Goal: Task Accomplishment & Management: Manage account settings

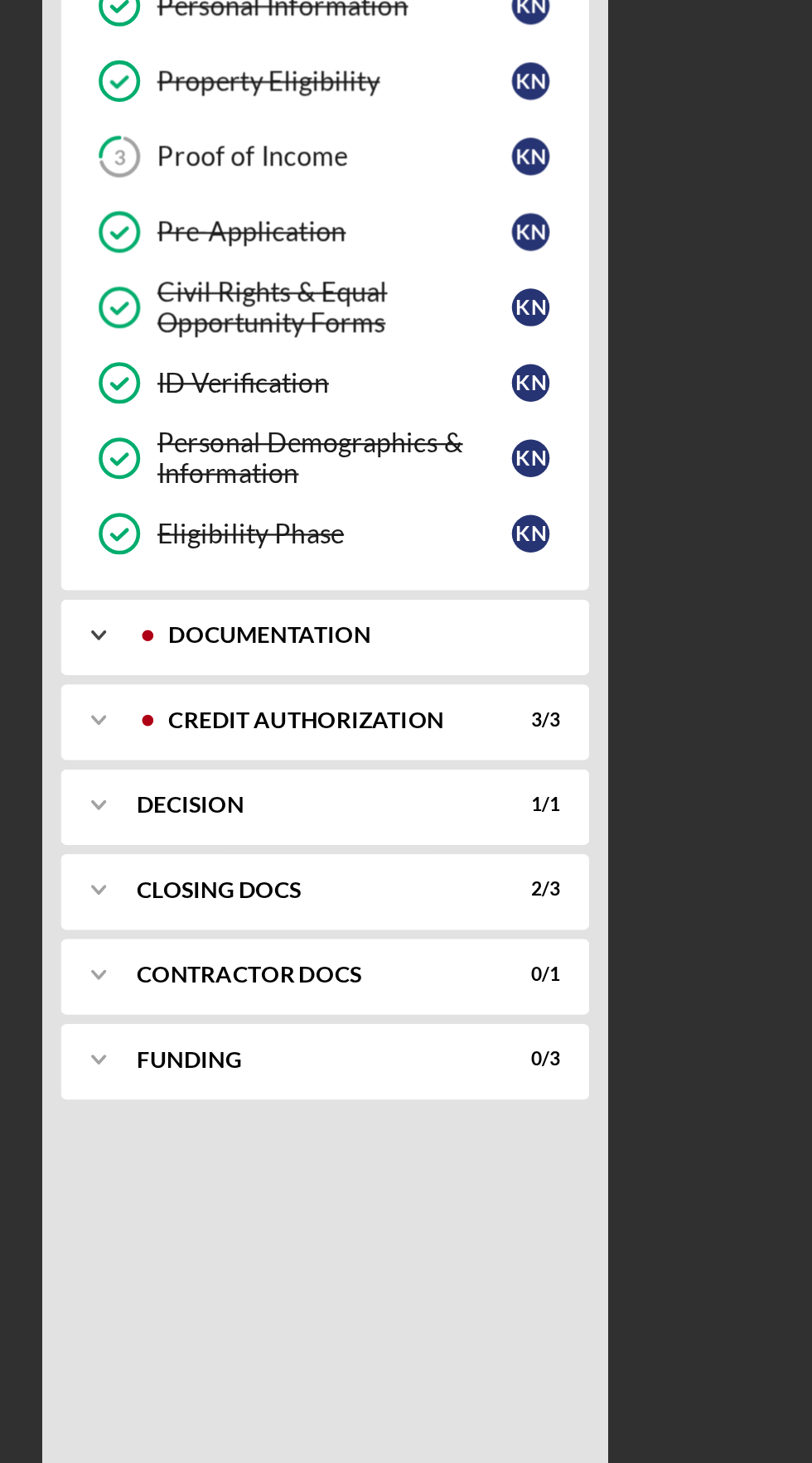
click at [218, 624] on icon "Icon/Expander" at bounding box center [223, 625] width 34 height 34
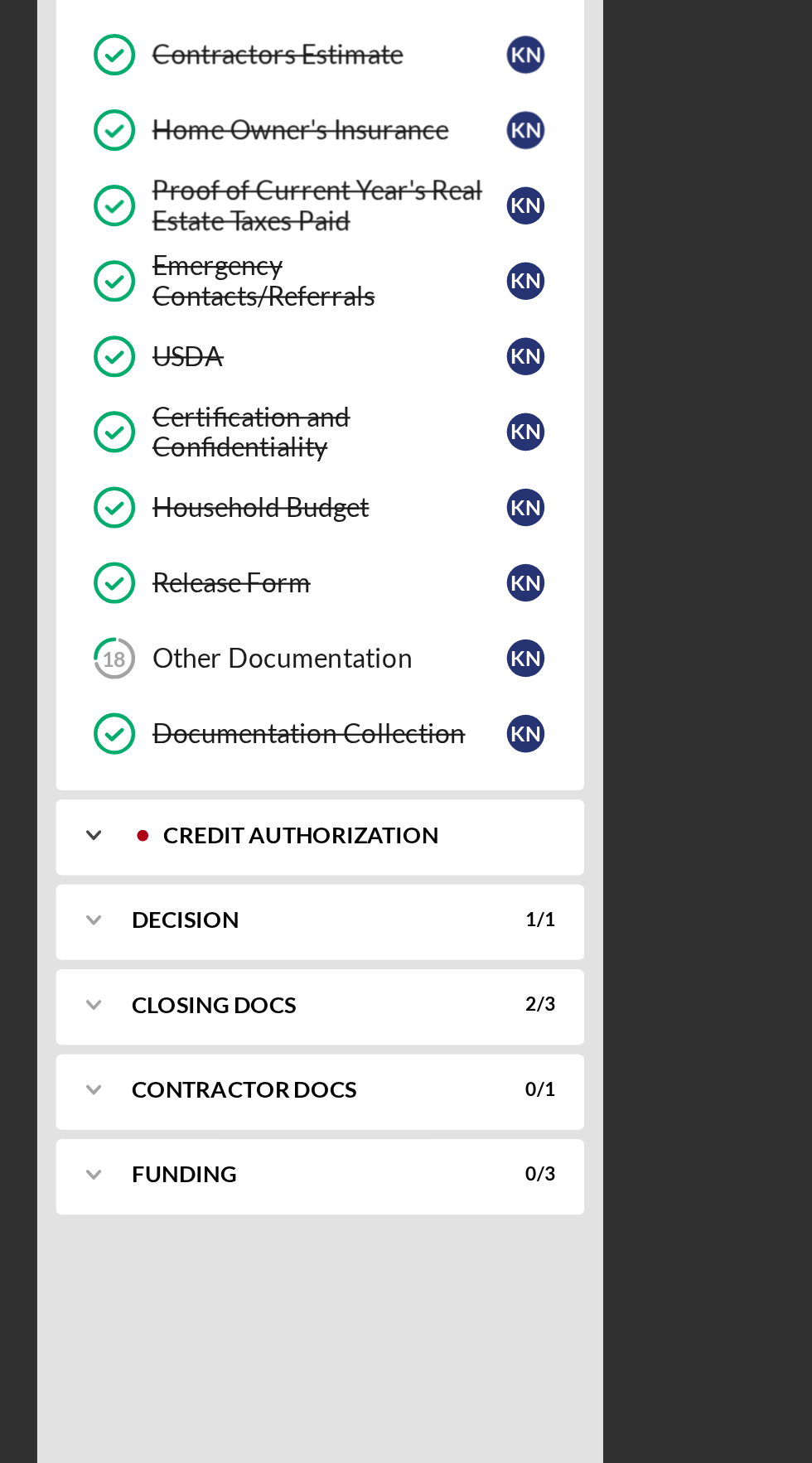
click at [224, 1060] on icon "Icon/Expander" at bounding box center [223, 1069] width 34 height 34
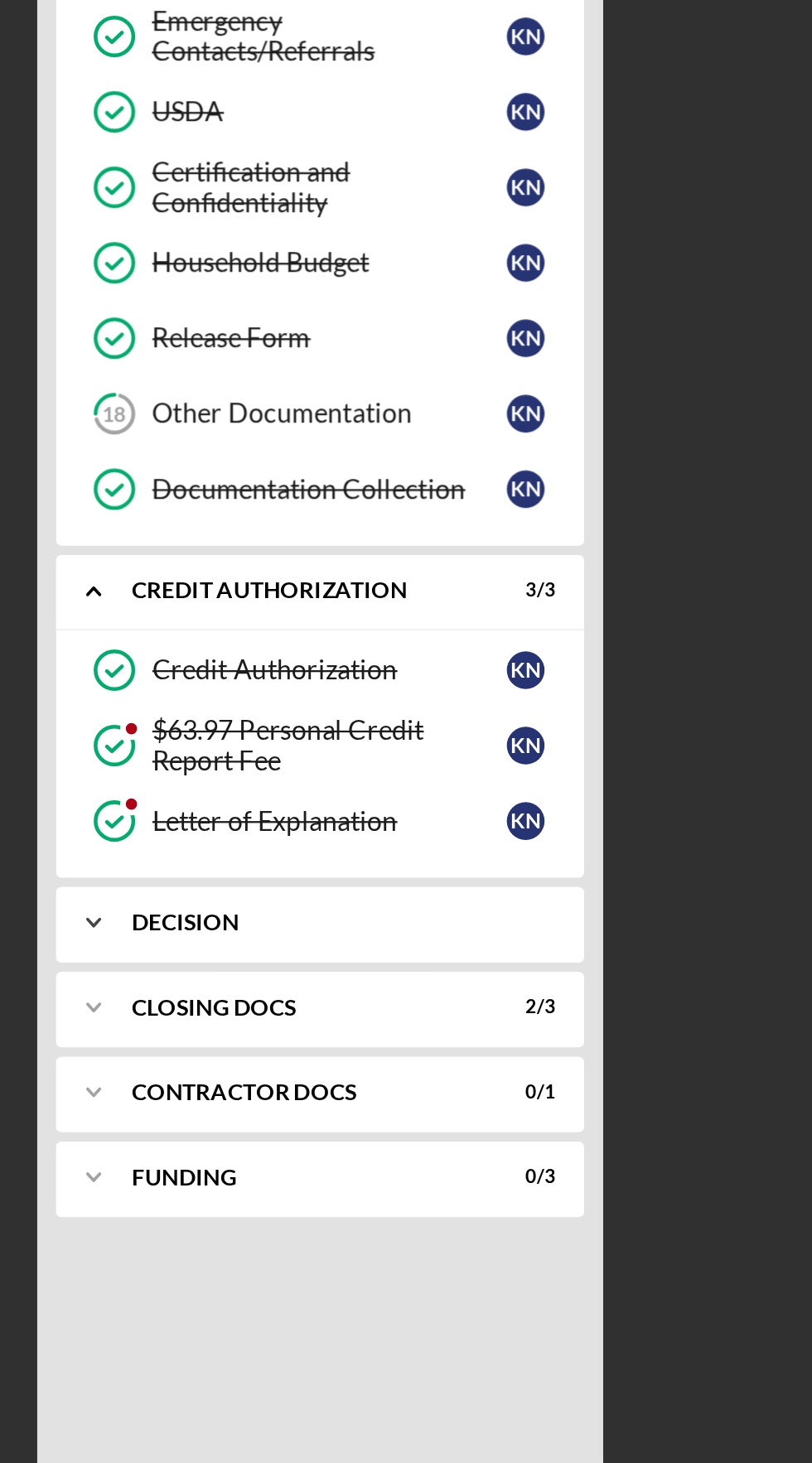
click at [218, 1208] on icon "Icon/Expander" at bounding box center [223, 1215] width 34 height 34
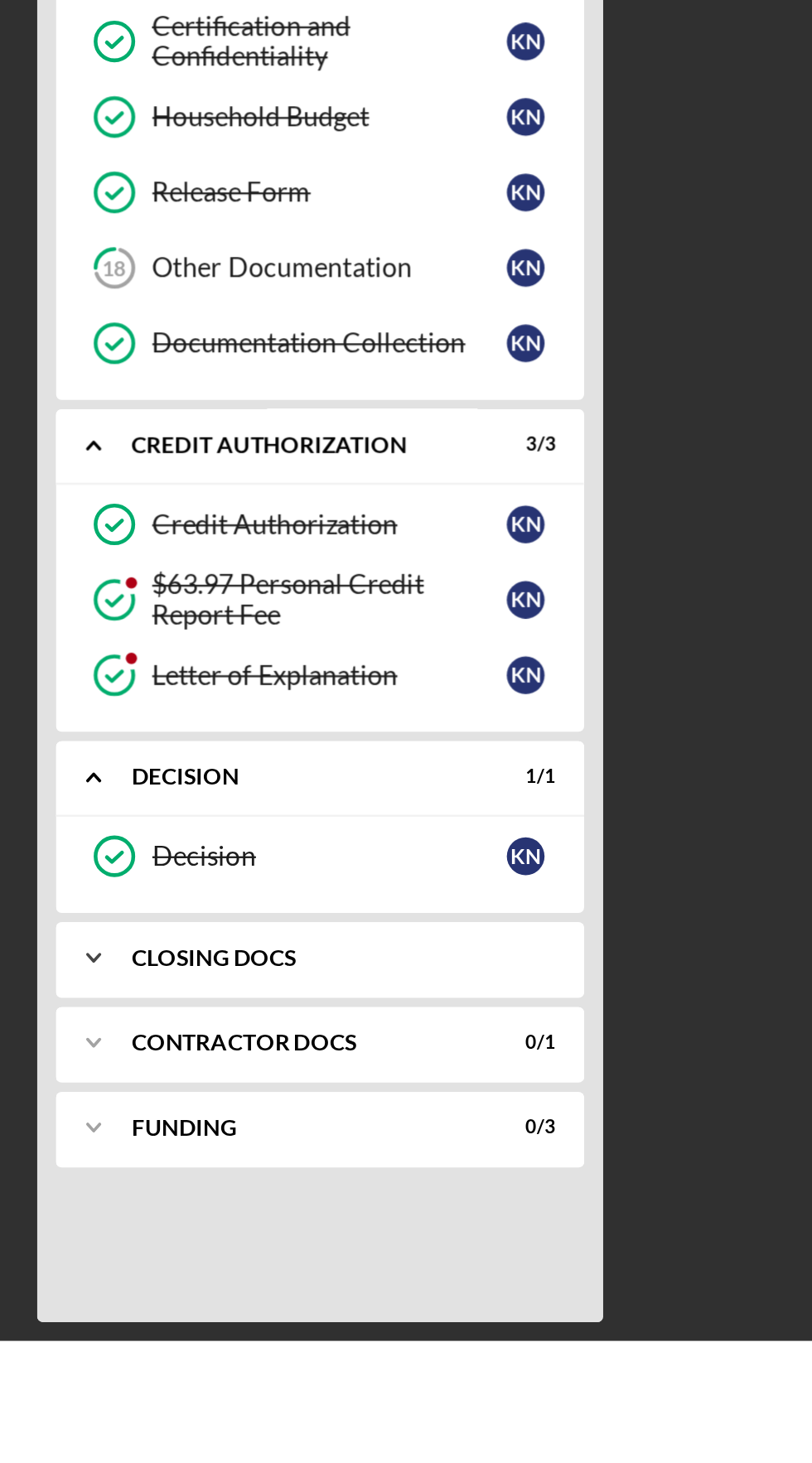
click at [233, 1294] on icon "Icon/Expander" at bounding box center [223, 1294] width 34 height 34
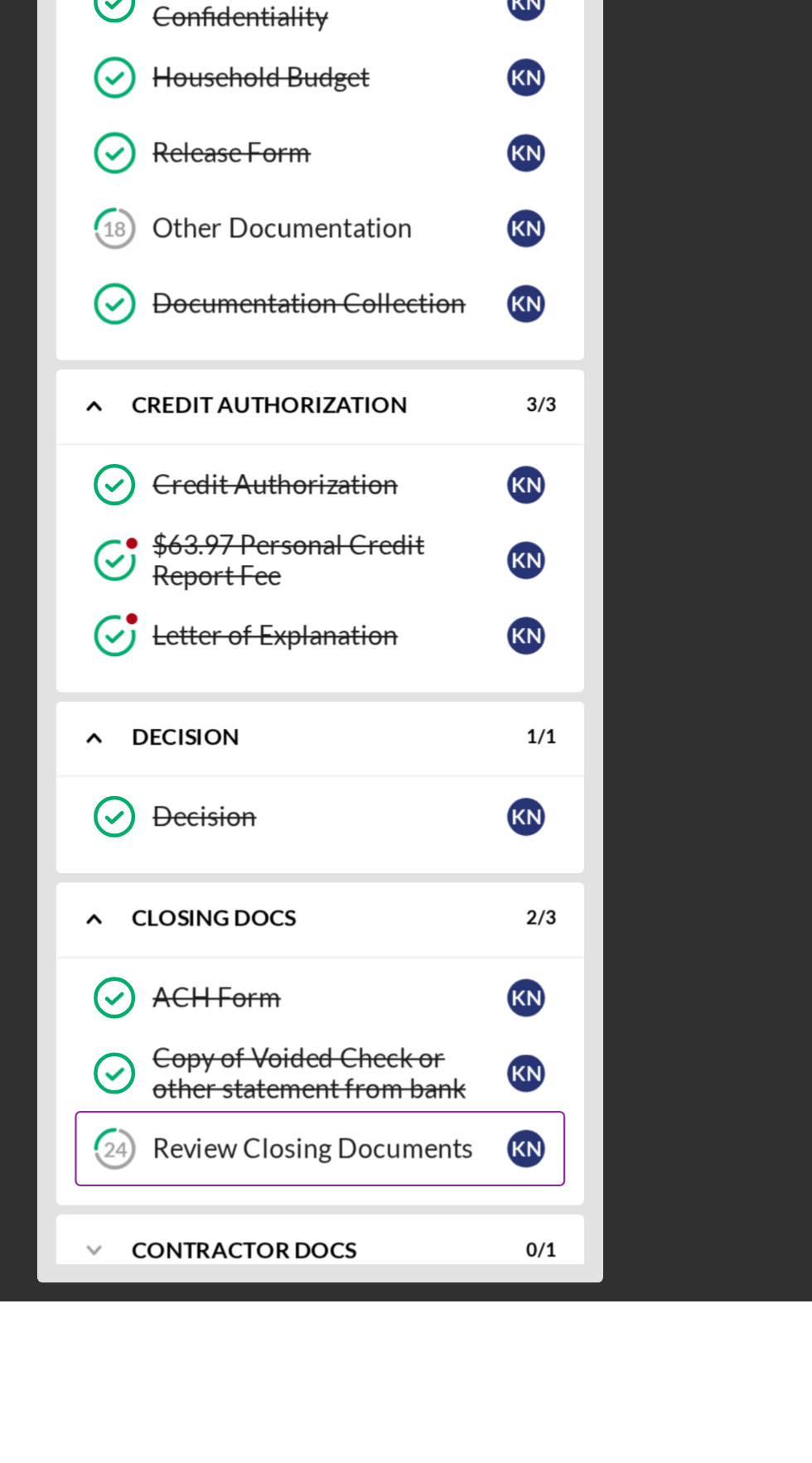
click at [353, 1404] on link "24 Review Closing Documents K N" at bounding box center [324, 1396] width 216 height 34
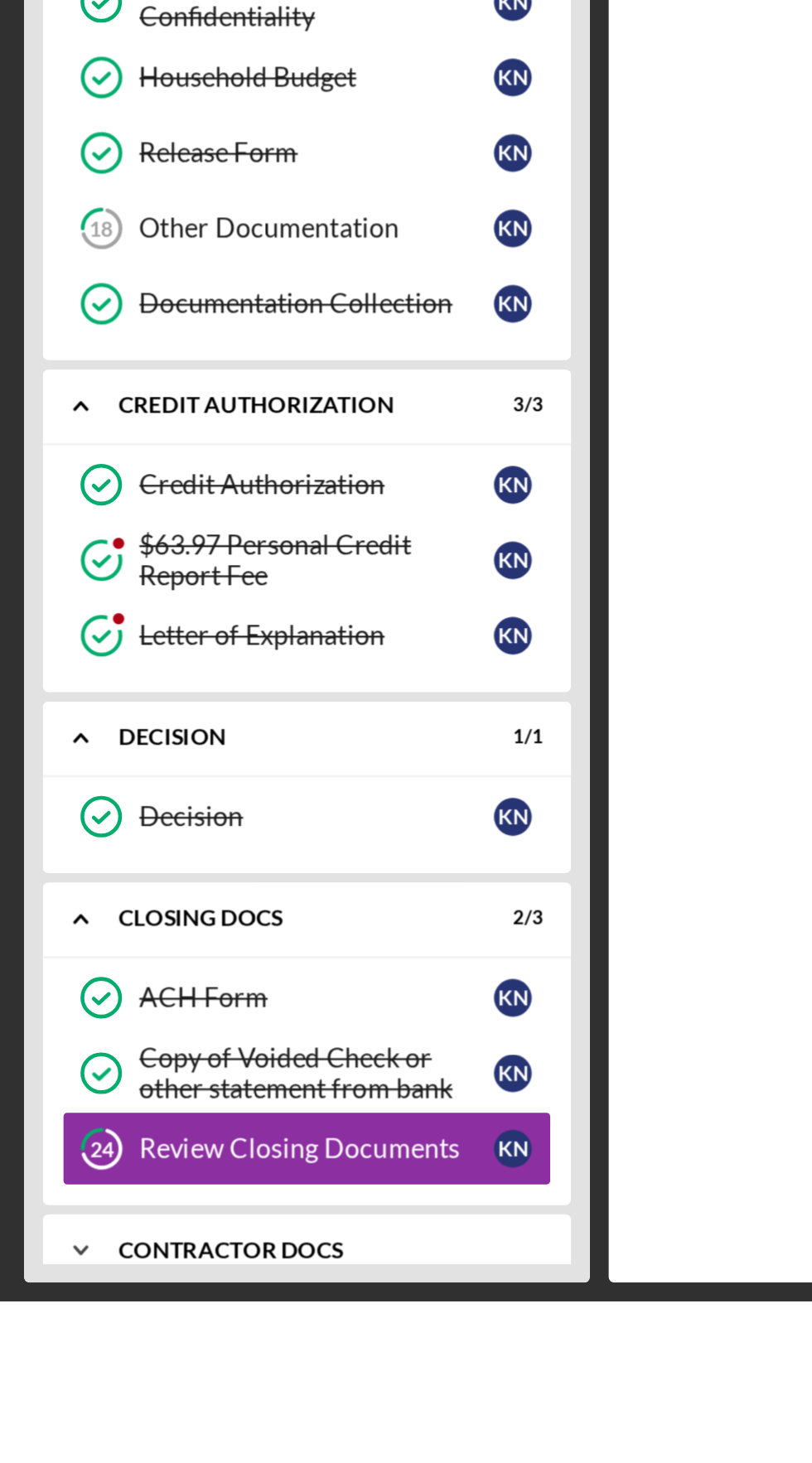
click at [380, 1430] on div "Icon/Expander Contractor Docs 0 / 1" at bounding box center [323, 1440] width 232 height 34
click at [373, 1462] on link "Invoice for SERCAP Fees Invoice for SERCAP Fees K N" at bounding box center [324, 1475] width 216 height 34
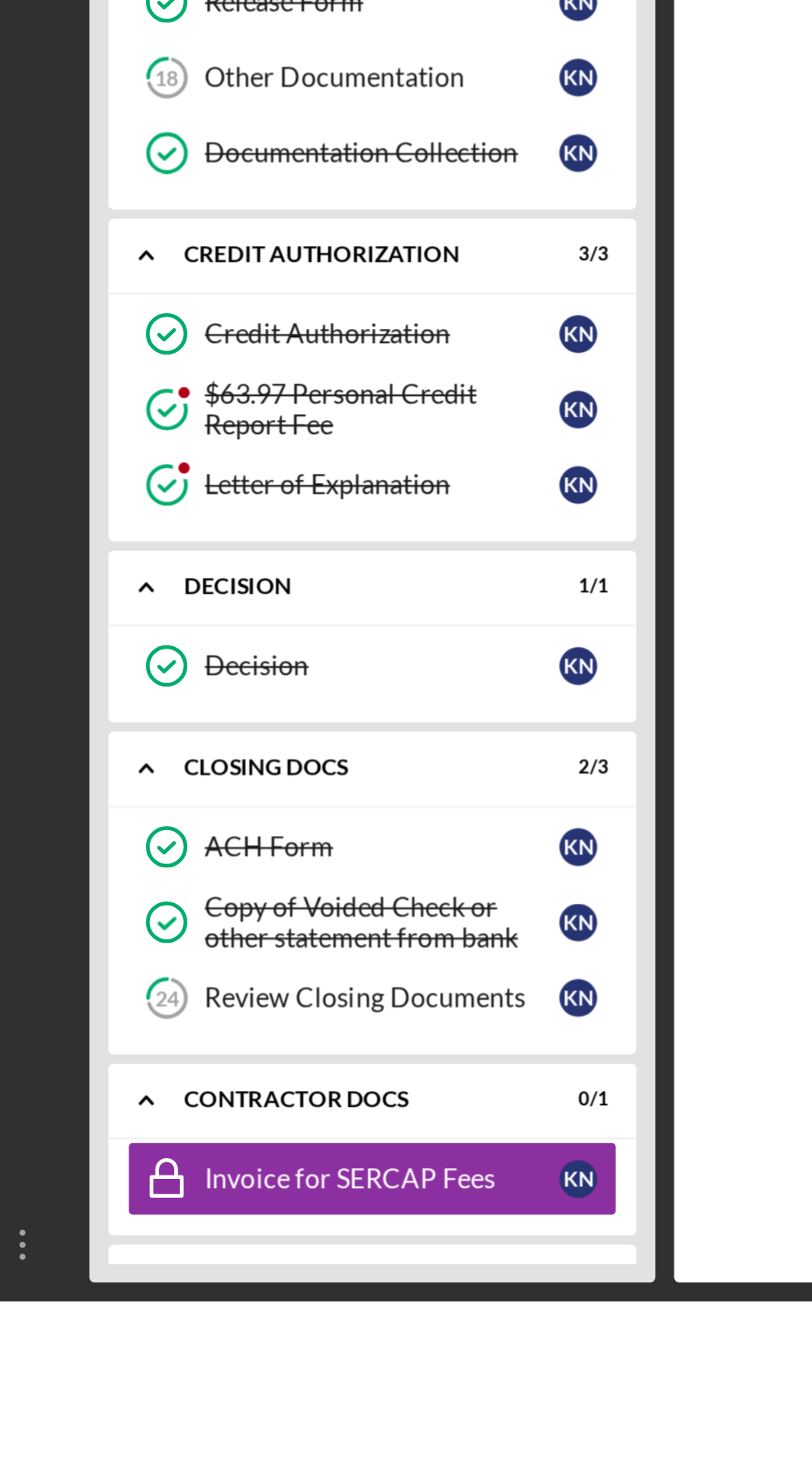
scroll to position [82, 0]
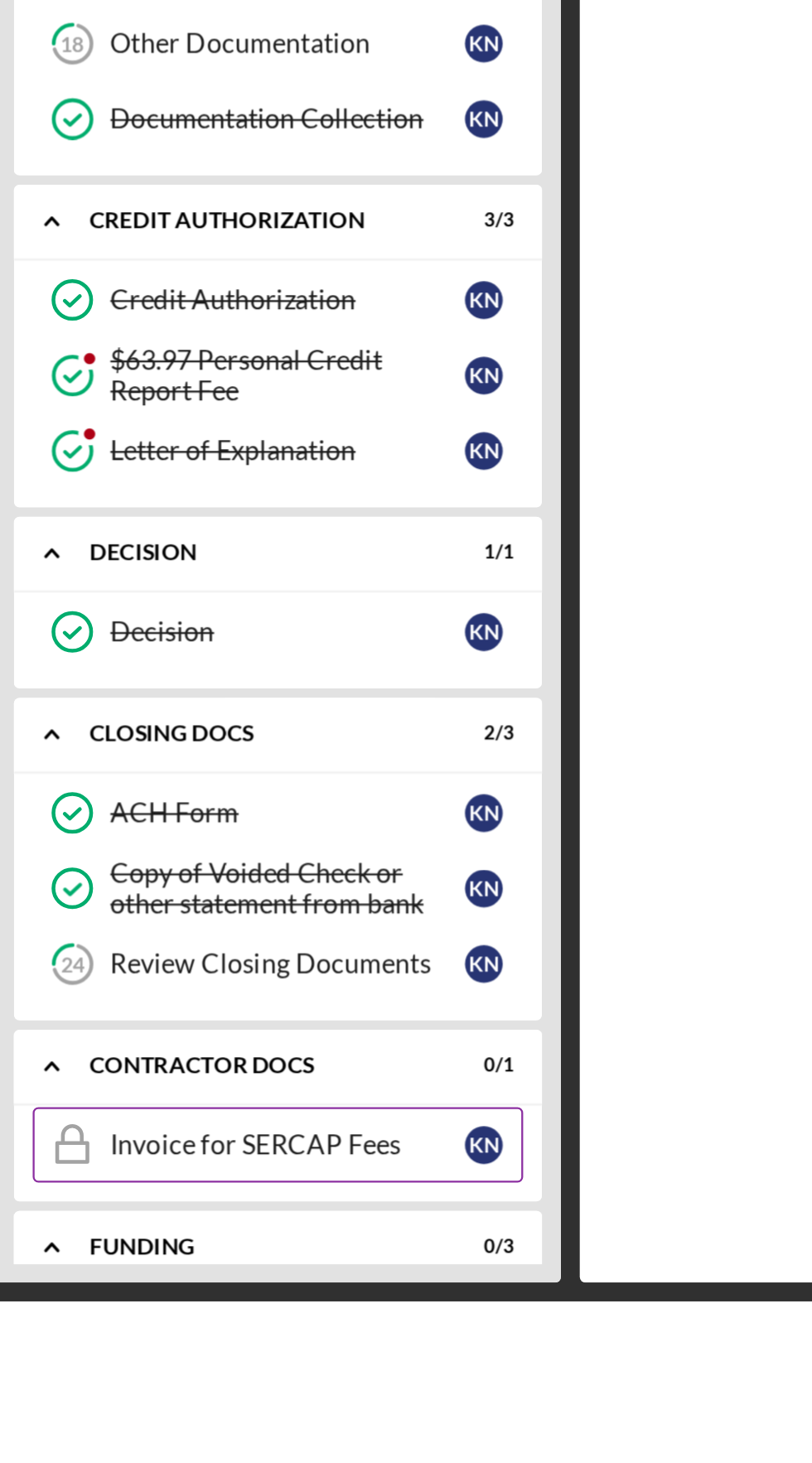
click at [380, 1395] on div "Invoice for SERCAP Fees" at bounding box center [327, 1394] width 156 height 14
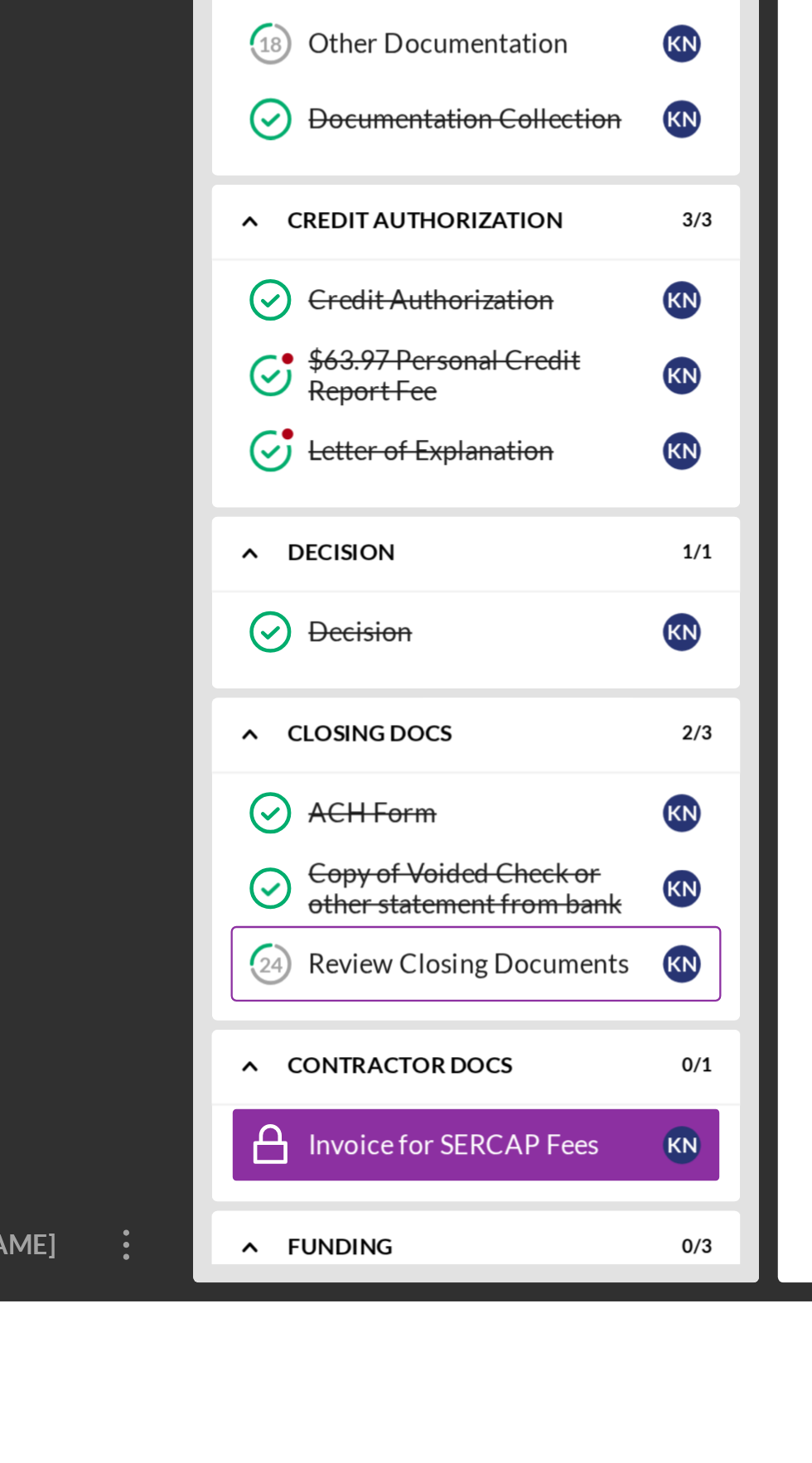
click at [364, 1318] on div "Review Closing Documents" at bounding box center [327, 1314] width 156 height 14
